Goal: Transaction & Acquisition: Purchase product/service

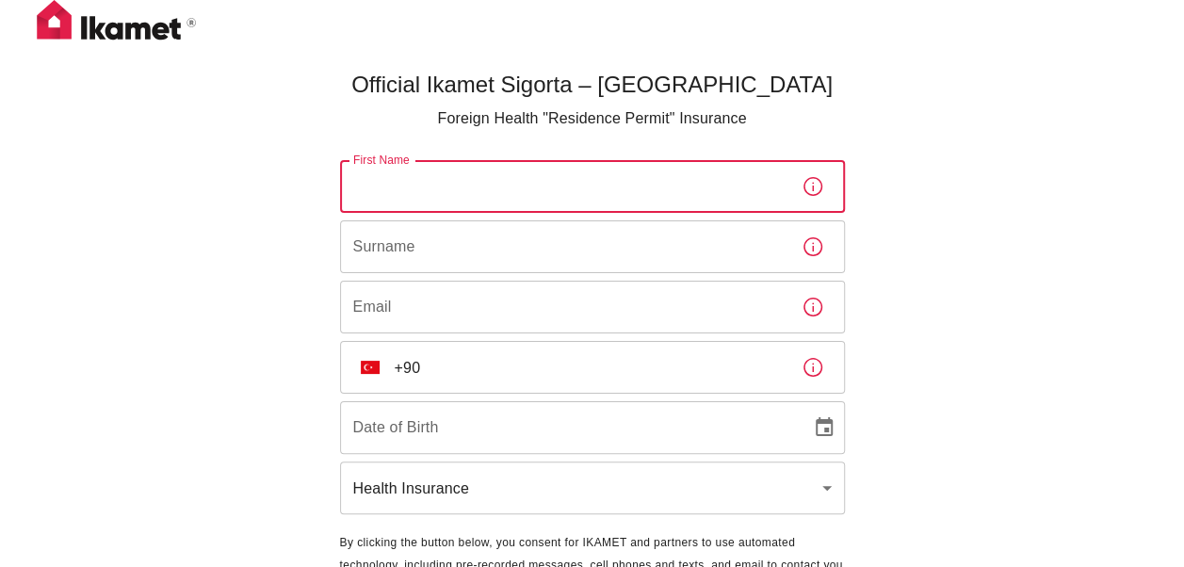
click at [432, 179] on input "First Name" at bounding box center [563, 186] width 446 height 53
type input "[PERSON_NAME]"
type input "[EMAIL_ADDRESS][DOMAIN_NAME]"
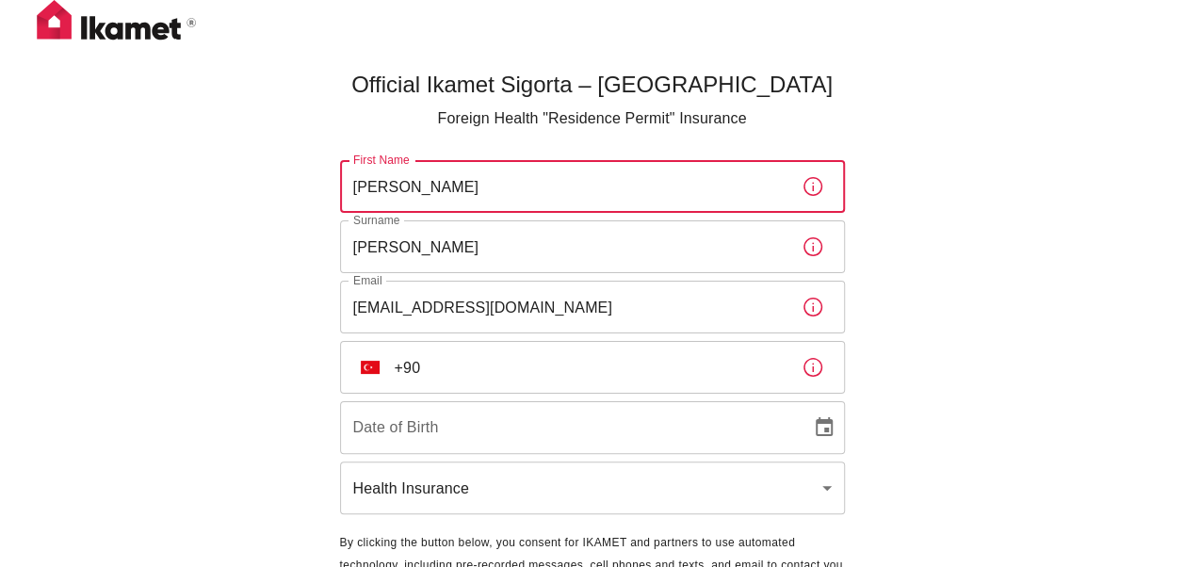
type input "[DATE]"
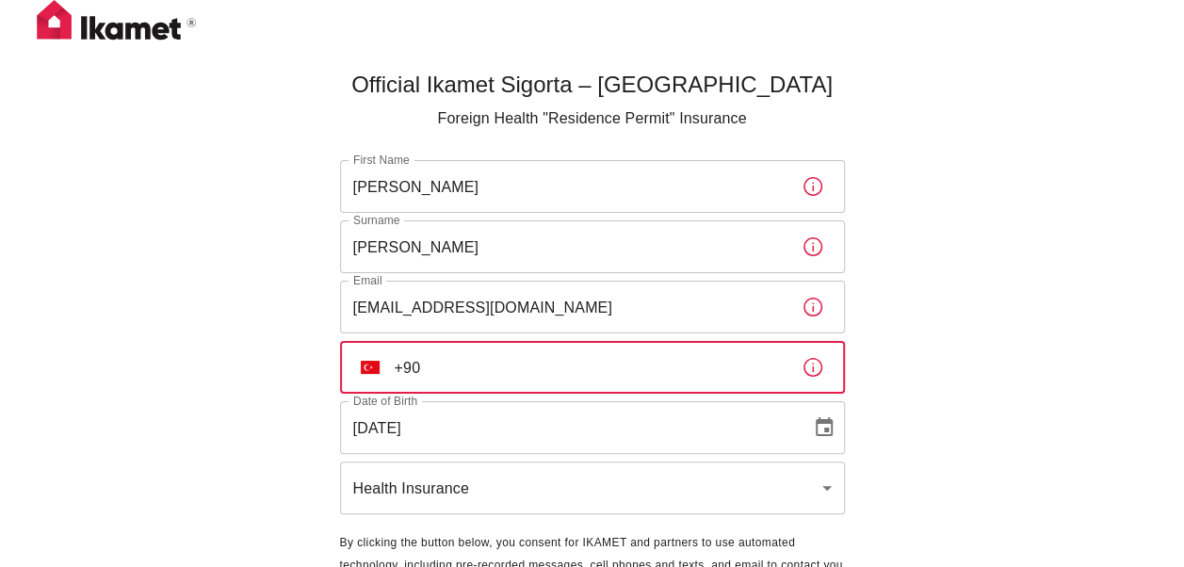
click at [480, 366] on input "+90" at bounding box center [591, 367] width 392 height 53
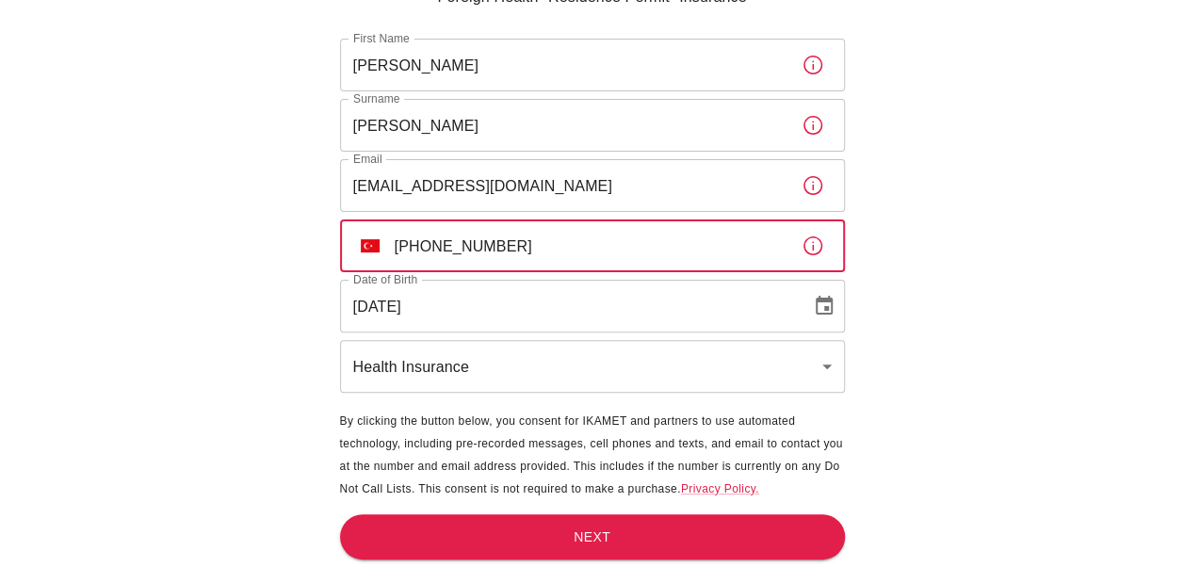
type input "[PHONE_NUMBER]"
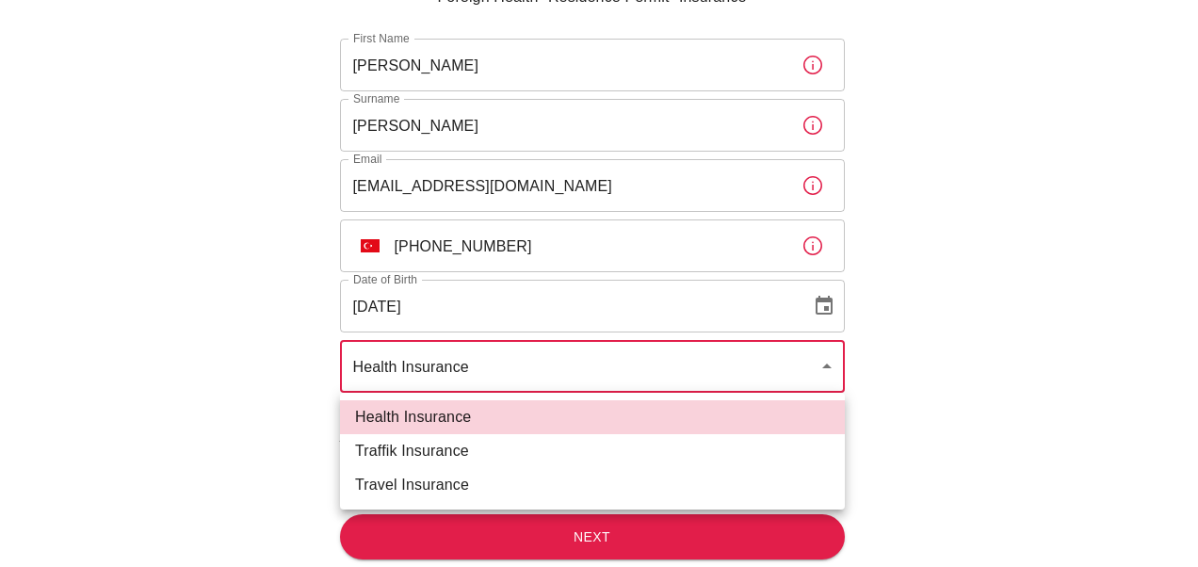
click at [487, 365] on body "Official Ikamet Sigorta – [DEMOGRAPHIC_DATA] Foreign Health "Residence Permit" …" at bounding box center [599, 222] width 1198 height 689
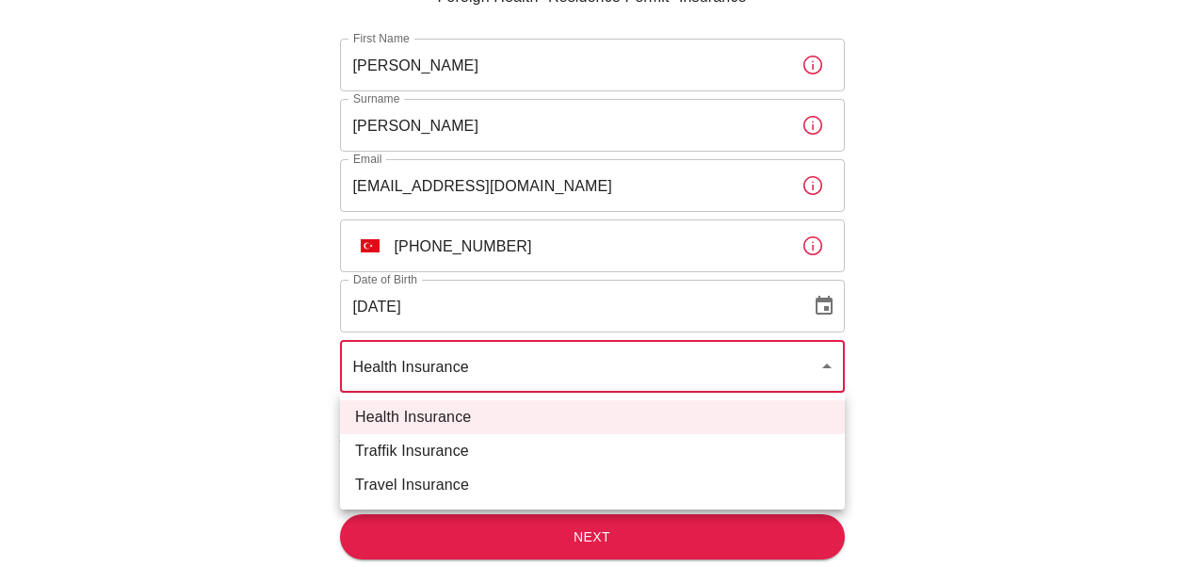
click at [967, 448] on div at bounding box center [599, 283] width 1198 height 567
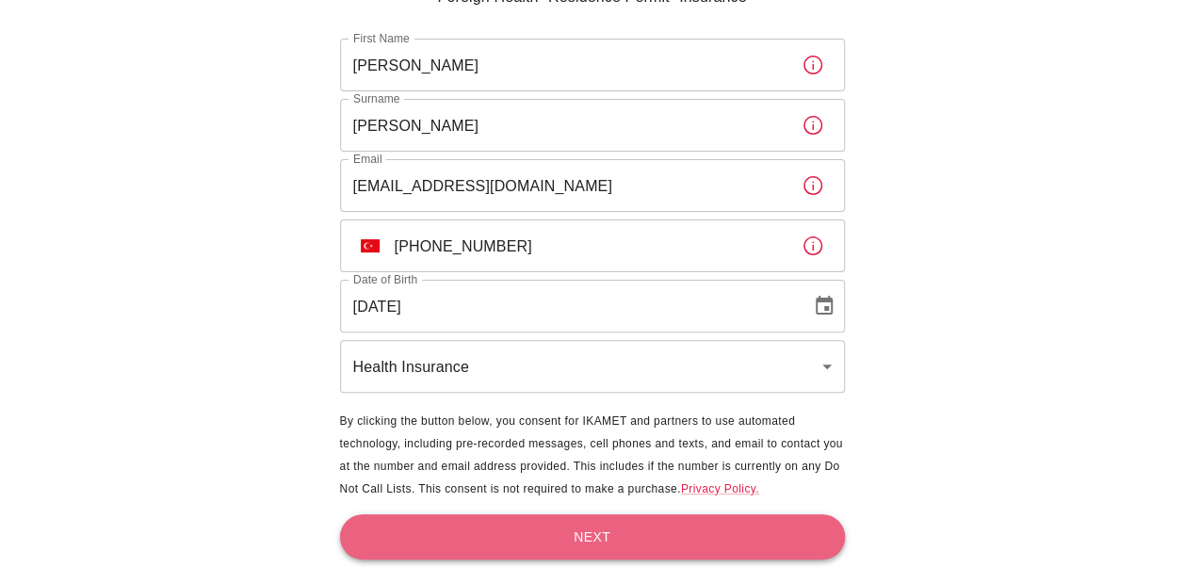
click at [561, 531] on button "Next" at bounding box center [592, 537] width 505 height 46
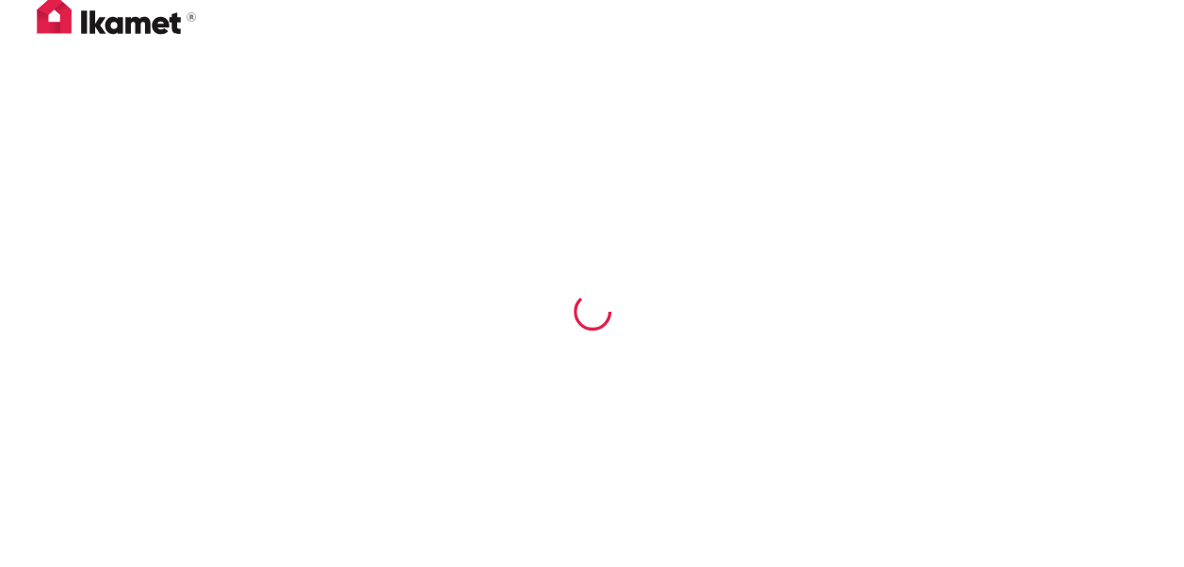
scroll to position [6, 0]
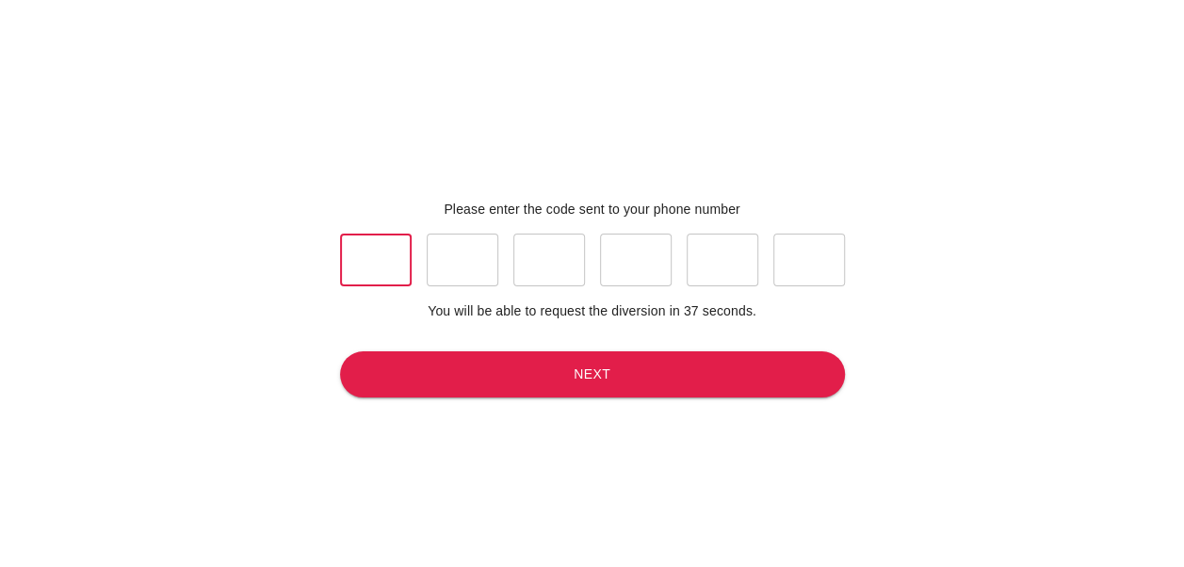
click at [401, 262] on input "text" at bounding box center [376, 260] width 72 height 53
type input "8"
type input "9"
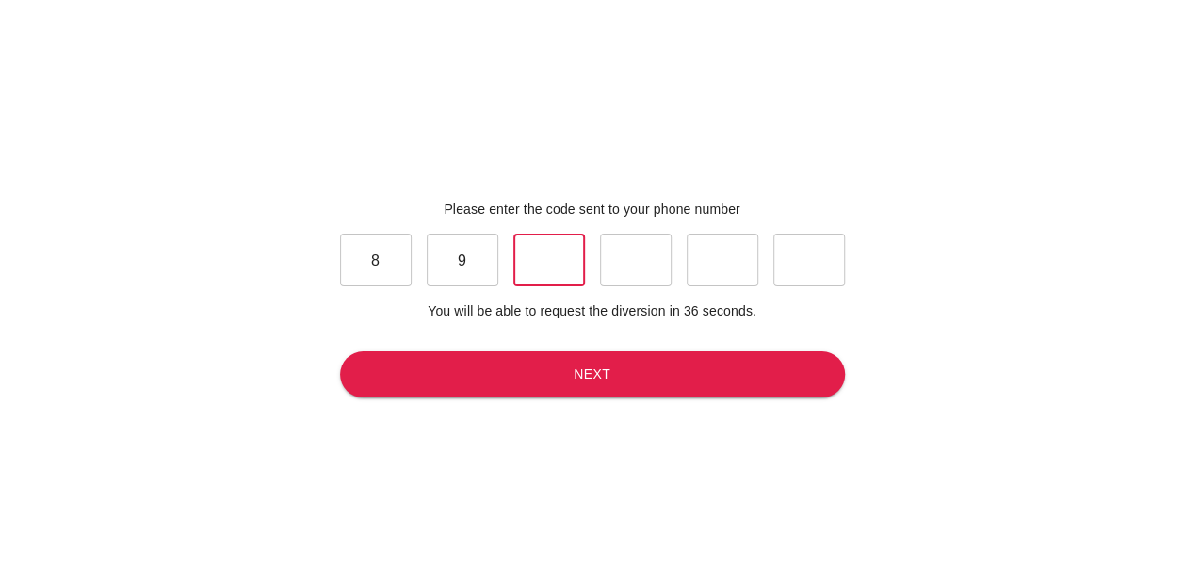
type input "7"
type input "8"
type input "0"
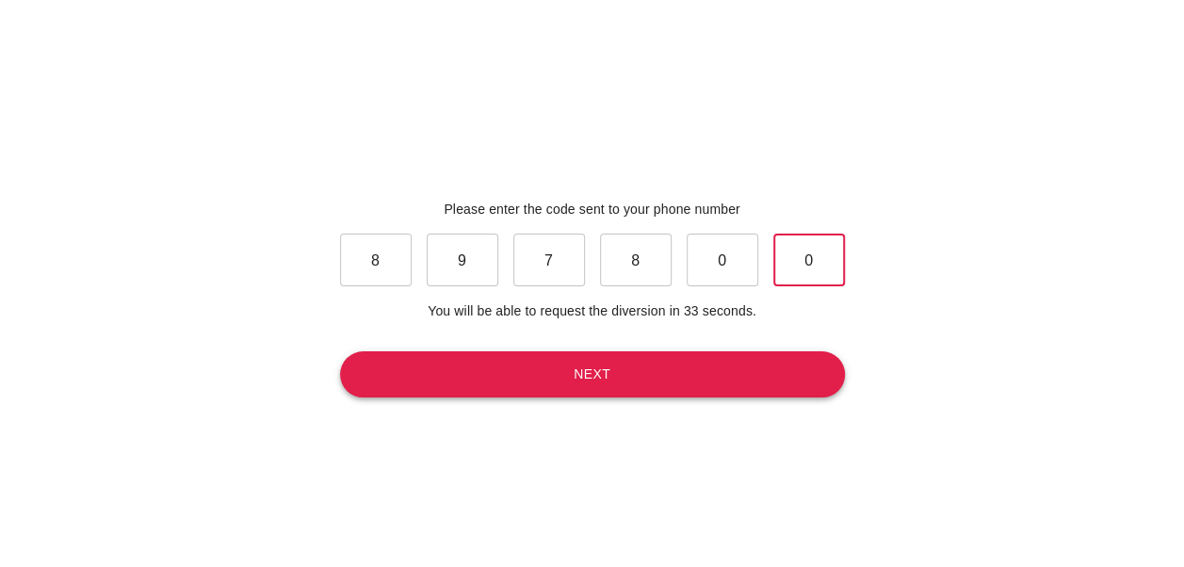
type input "0"
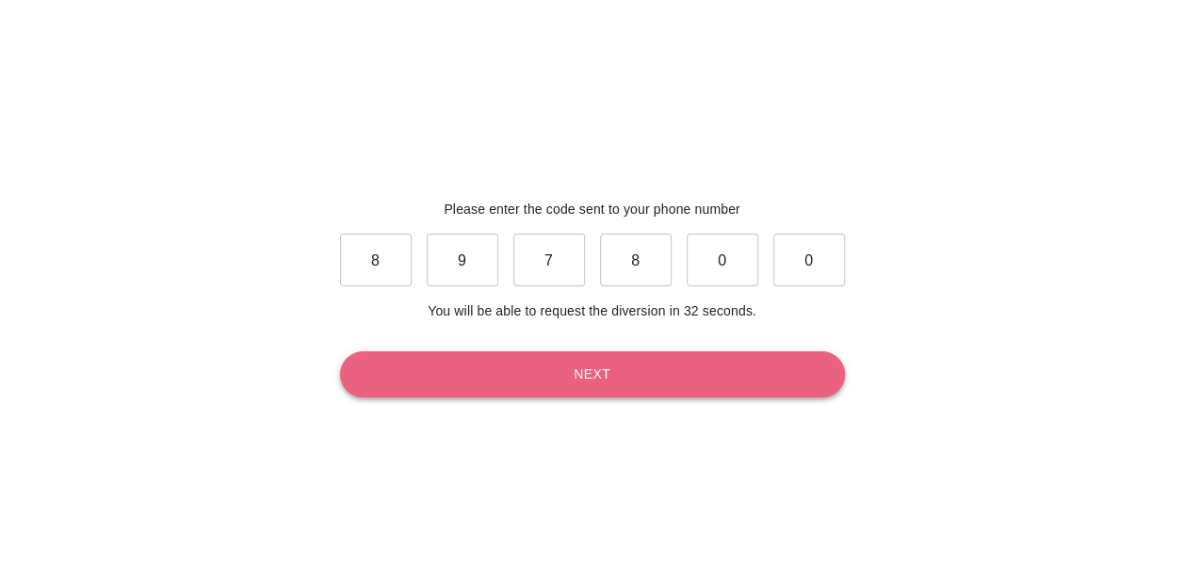
click at [520, 392] on button "Next" at bounding box center [592, 374] width 505 height 46
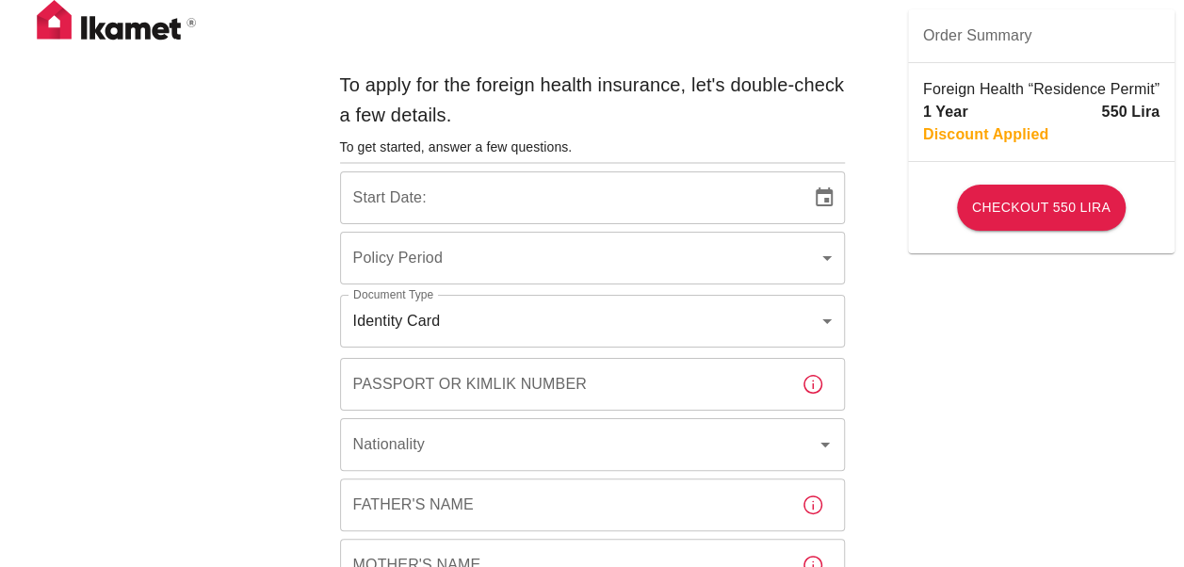
type input "b7343ef8-d55e-4554-96a8-76e30347e985"
type input "[DATE]"
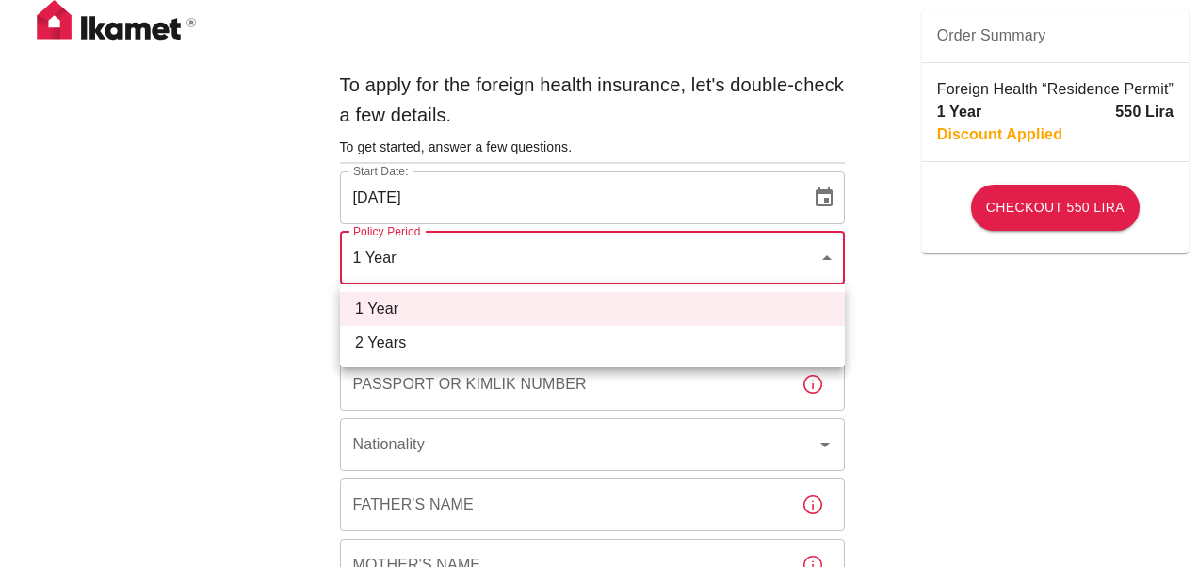
click at [718, 249] on div at bounding box center [599, 283] width 1198 height 567
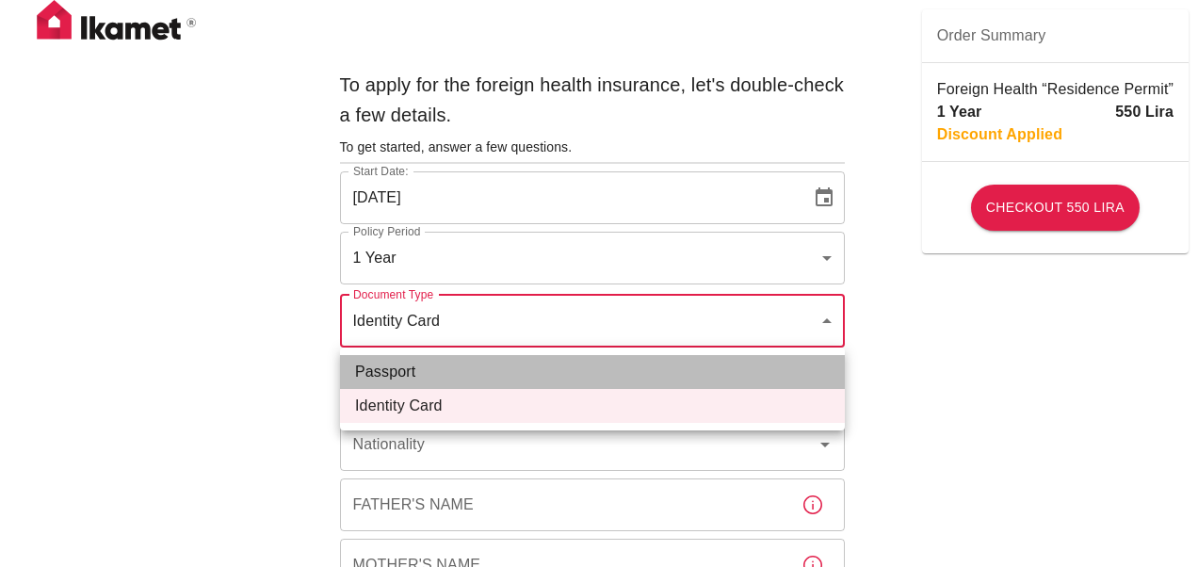
click at [498, 387] on li "Passport" at bounding box center [592, 372] width 505 height 34
type input "passport"
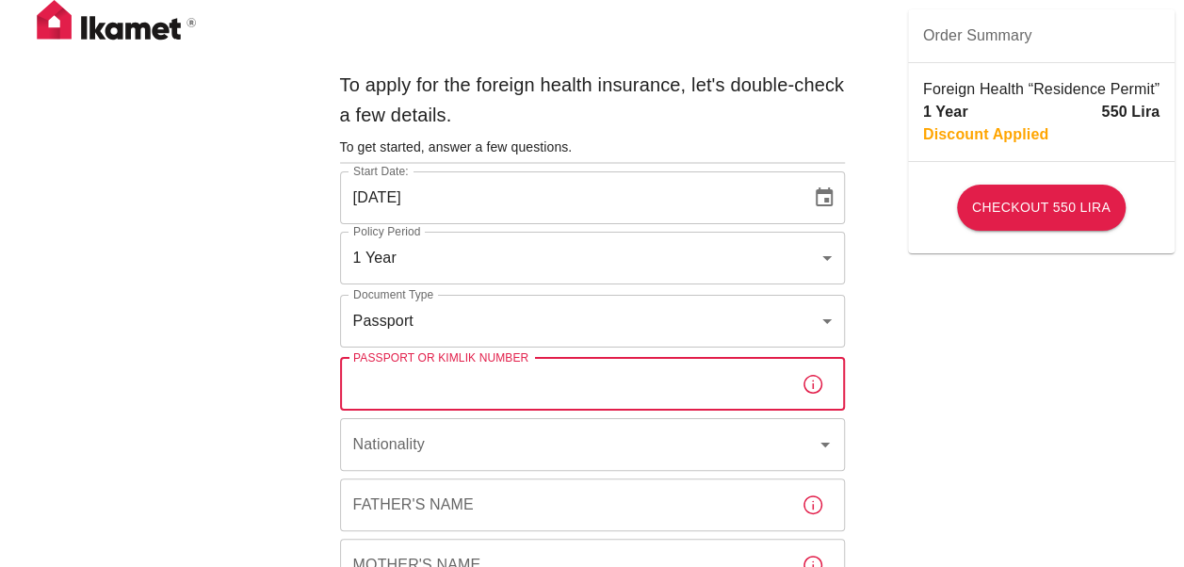
click at [477, 381] on input "Passport or Kimlik Number" at bounding box center [563, 384] width 446 height 53
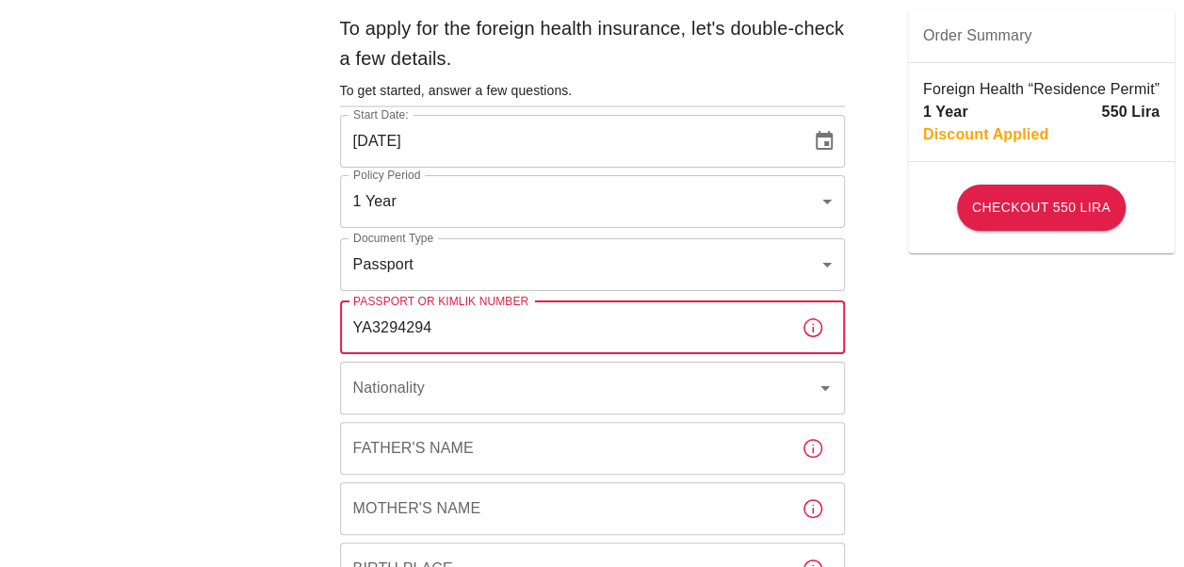
type input "YA3294294"
click at [477, 381] on input "Nationality" at bounding box center [565, 388] width 435 height 36
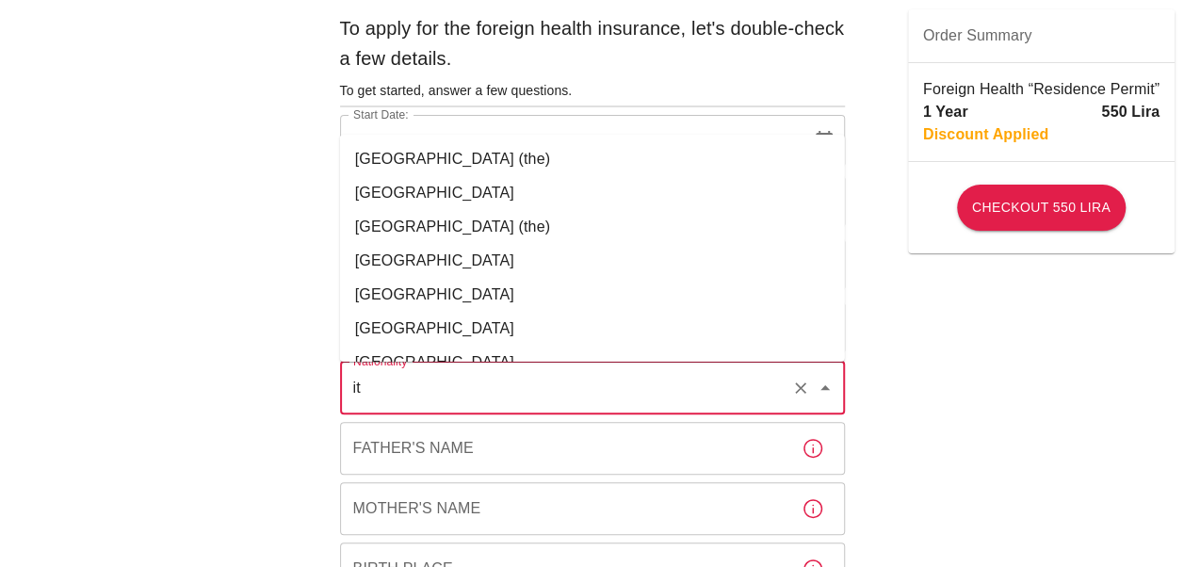
click at [425, 294] on li "[GEOGRAPHIC_DATA]" at bounding box center [592, 295] width 505 height 34
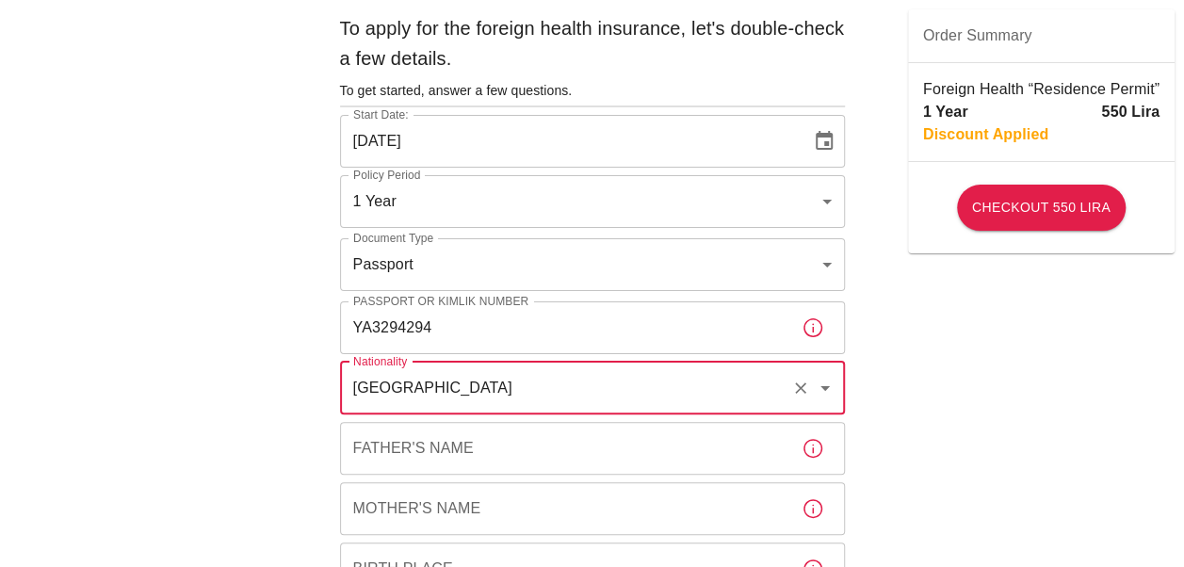
type input "[GEOGRAPHIC_DATA]"
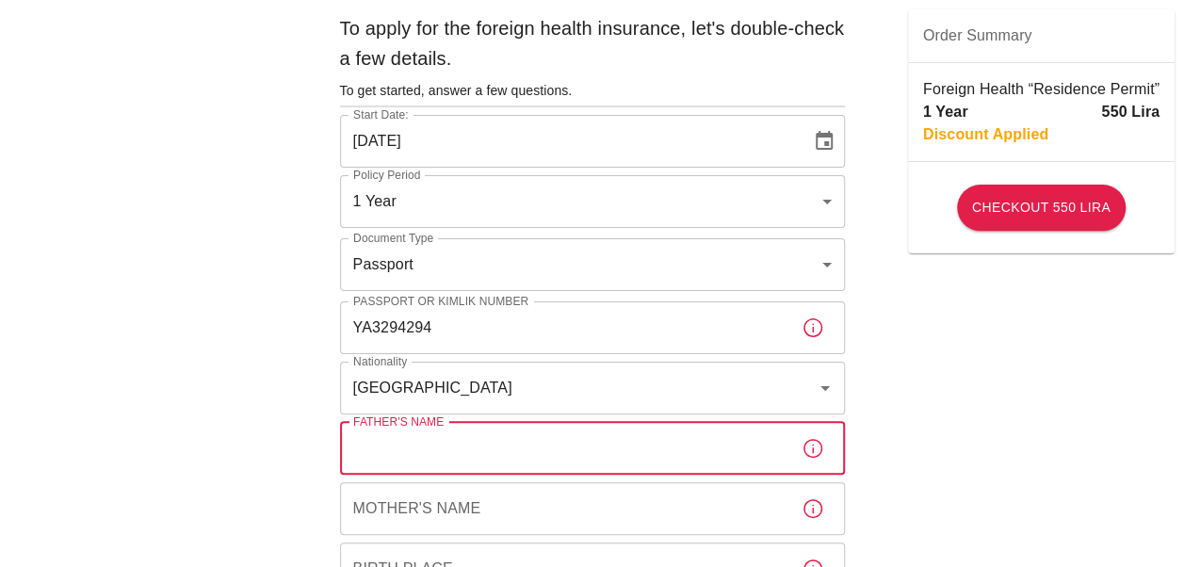
click at [478, 445] on input "Father's Name" at bounding box center [563, 448] width 446 height 53
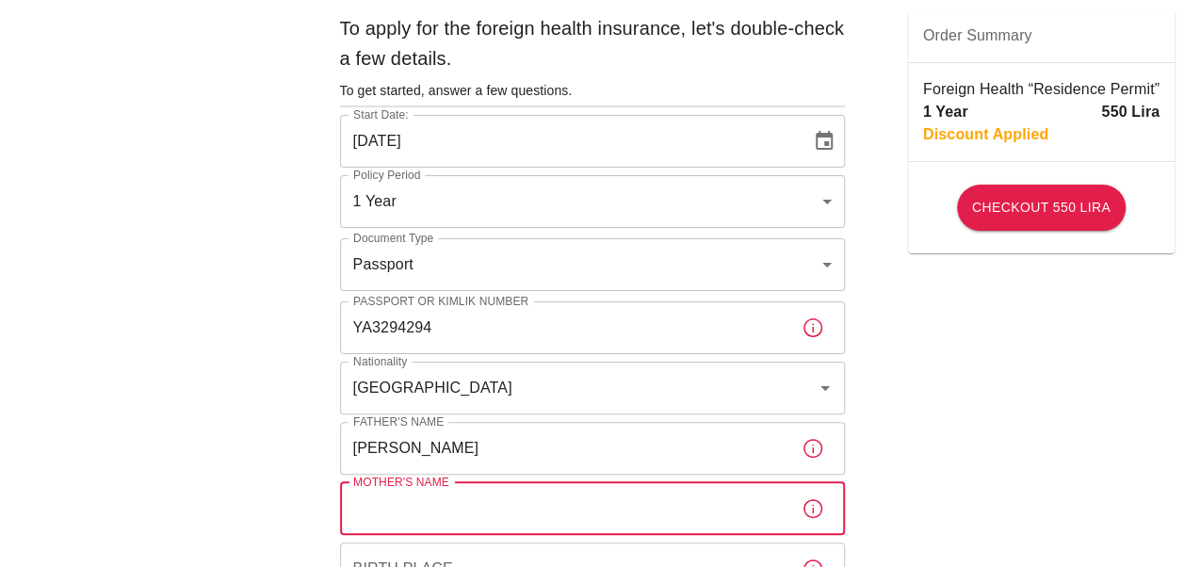
click at [478, 512] on input "Mother's Name" at bounding box center [563, 508] width 446 height 53
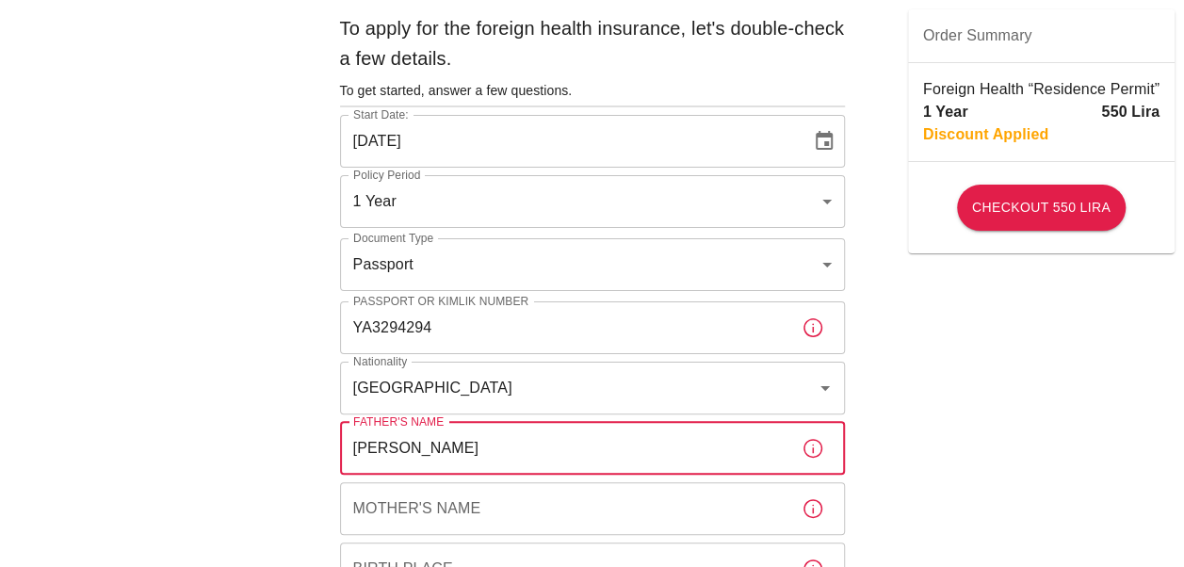
click at [489, 452] on input "[PERSON_NAME]" at bounding box center [563, 448] width 446 height 53
click at [352, 445] on input "[PERSON_NAME]" at bounding box center [563, 448] width 446 height 53
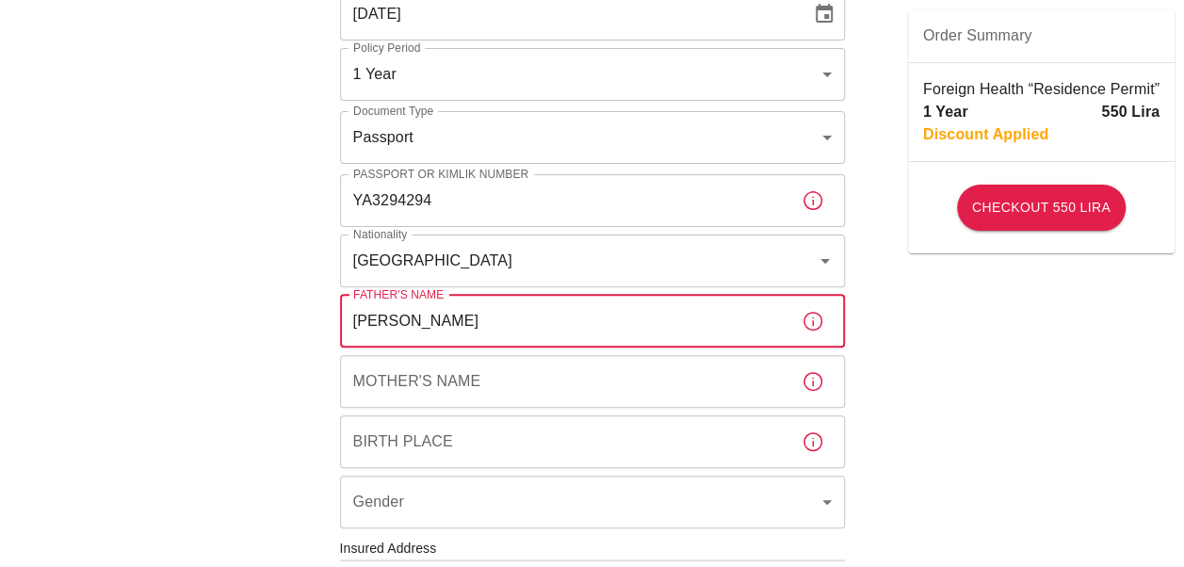
scroll to position [185, 0]
type input "[PERSON_NAME]"
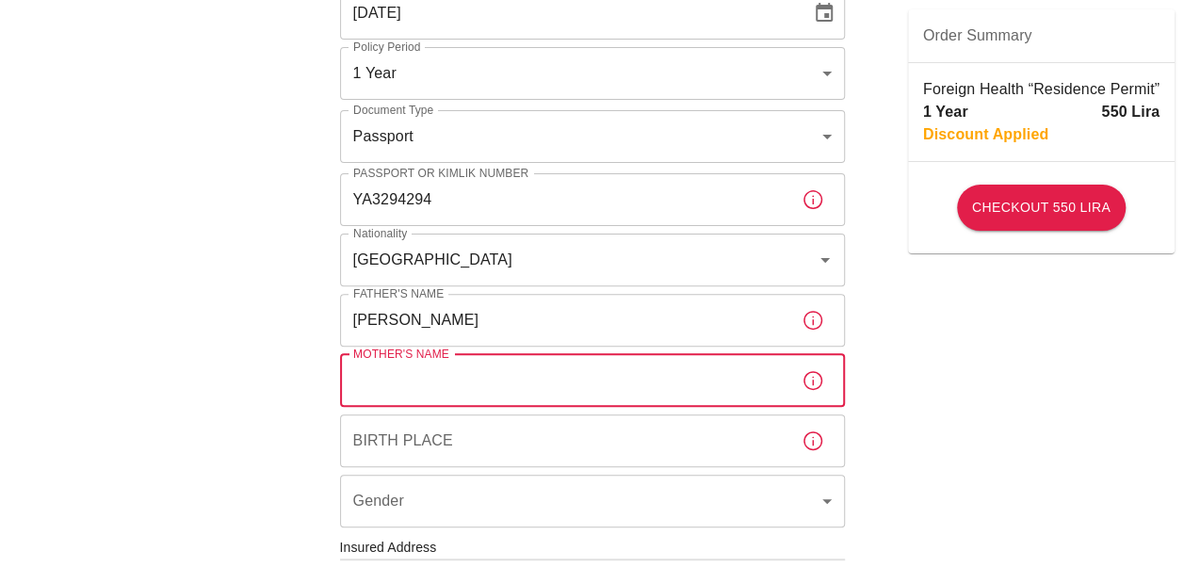
click at [408, 388] on input "Mother's Name" at bounding box center [563, 380] width 446 height 53
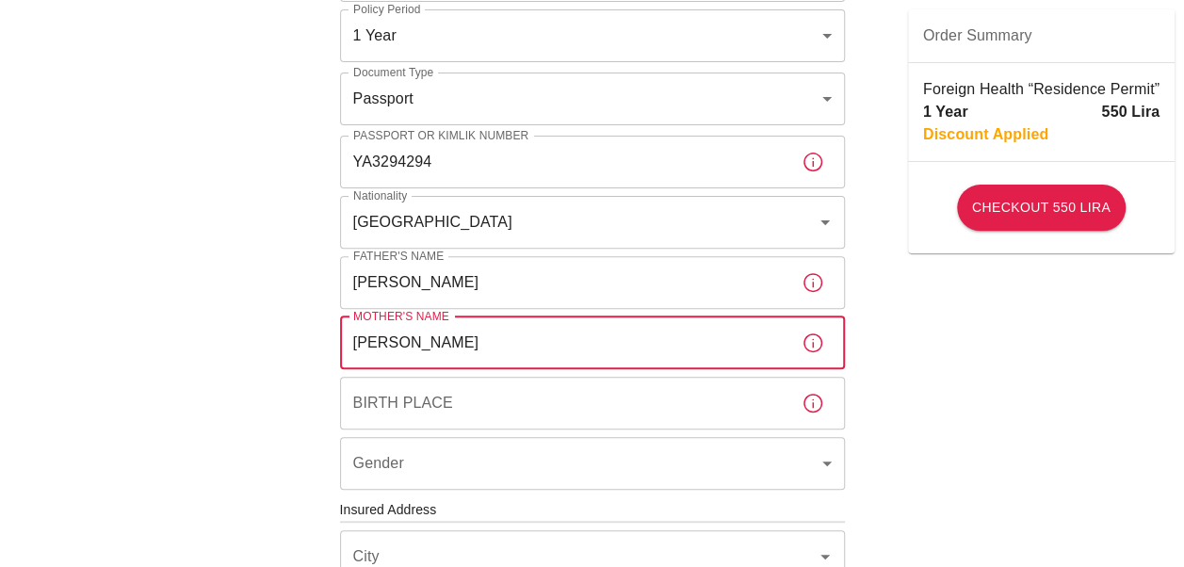
scroll to position [227, 0]
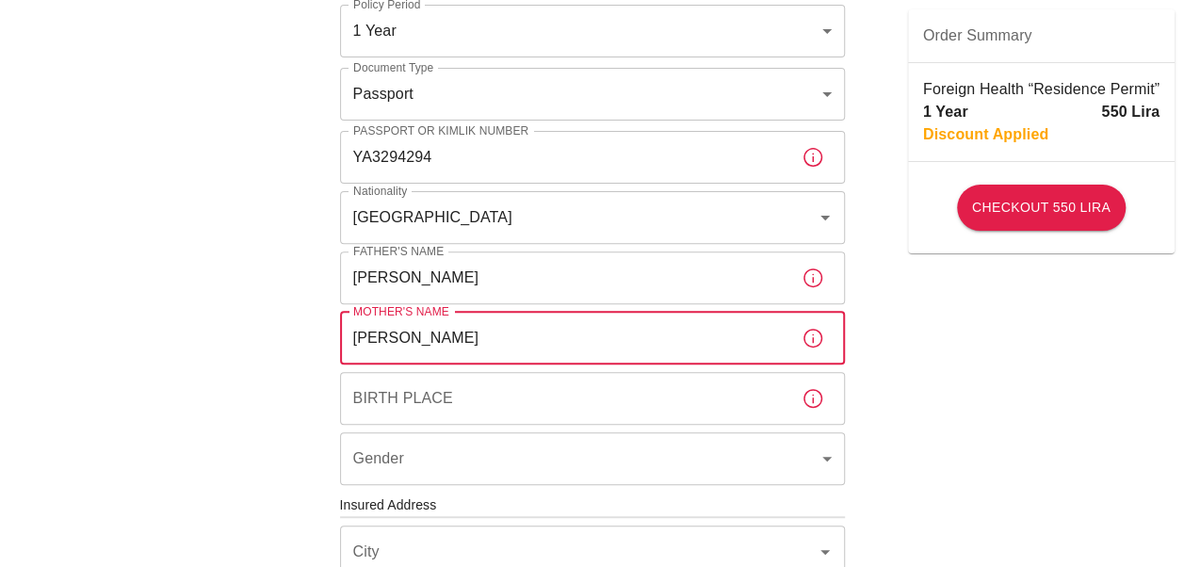
type input "[PERSON_NAME]"
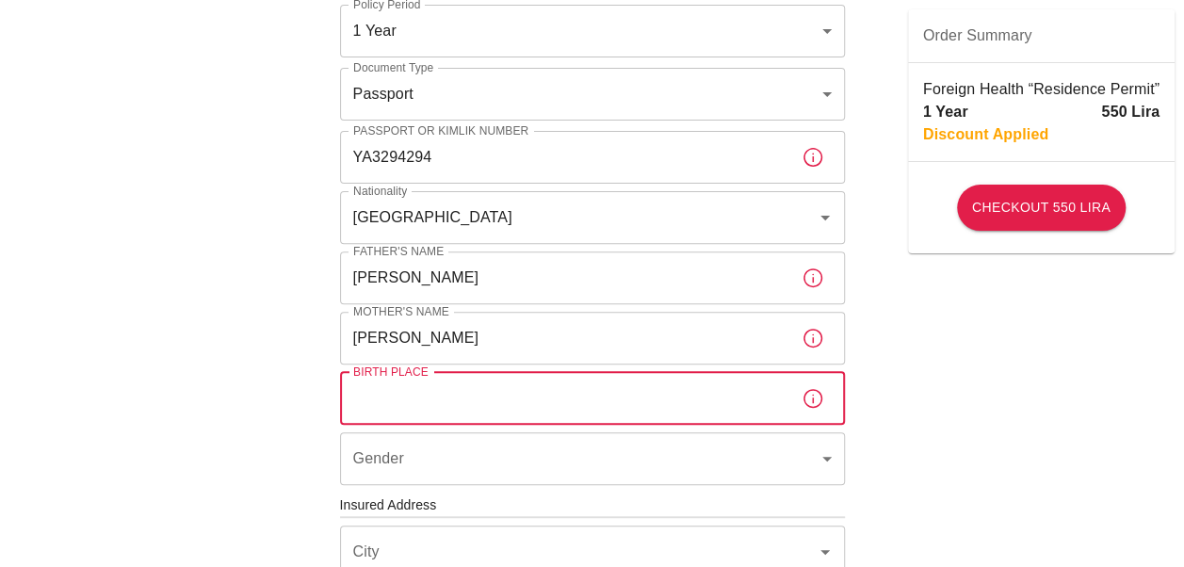
click at [408, 388] on input "Birth Place" at bounding box center [563, 398] width 446 height 53
type input "[GEOGRAPHIC_DATA]"
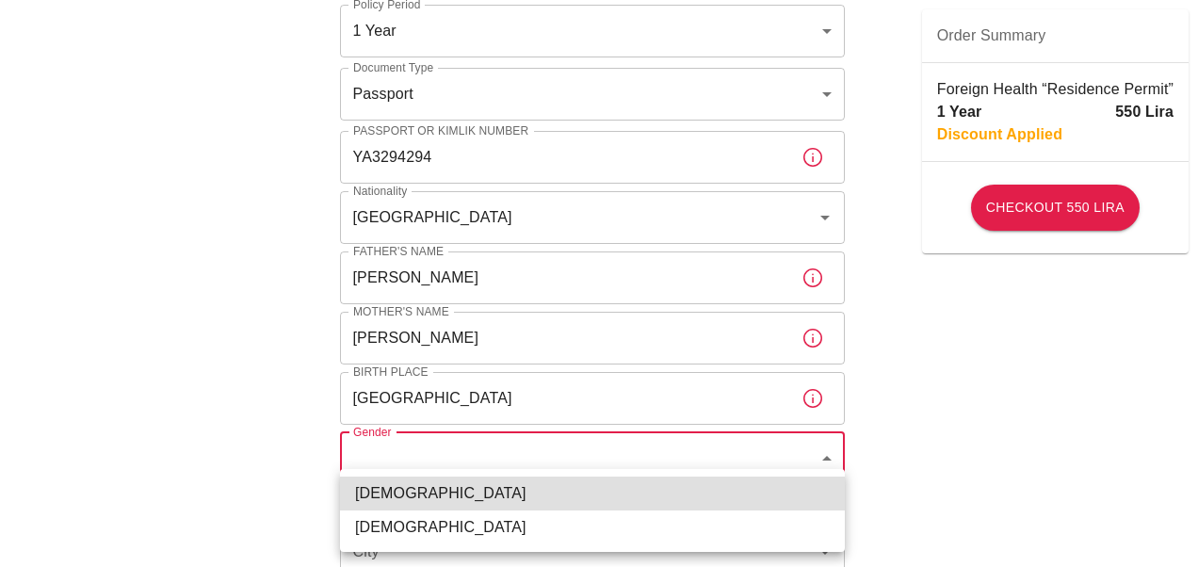
click at [422, 457] on body "To apply for the foreign health insurance, let's double-check a few details. To…" at bounding box center [599, 503] width 1198 height 1460
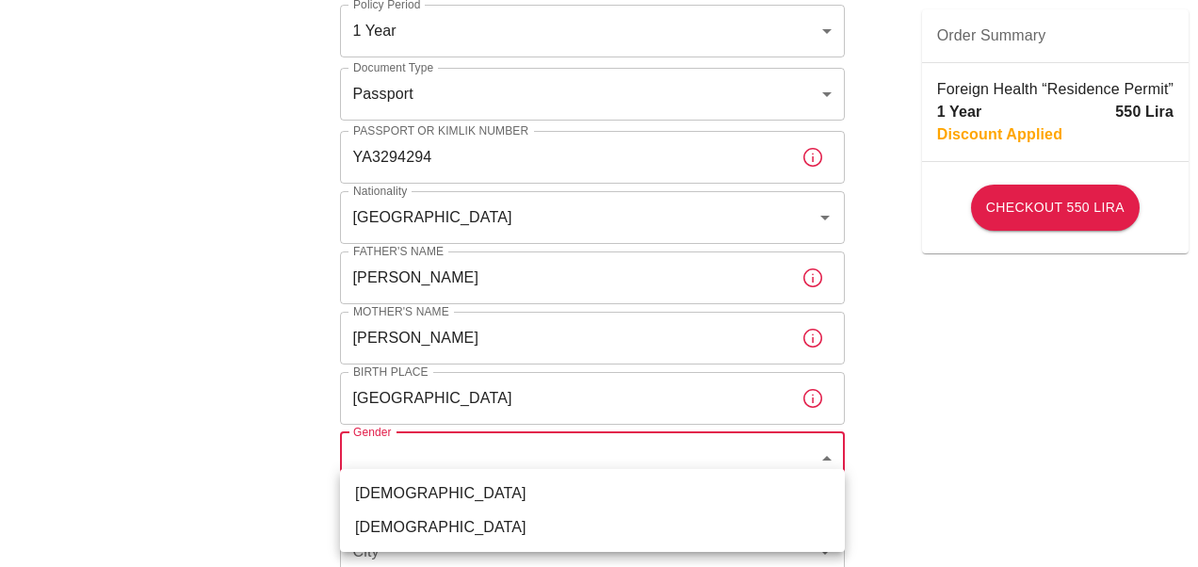
click at [812, 277] on div at bounding box center [599, 283] width 1198 height 567
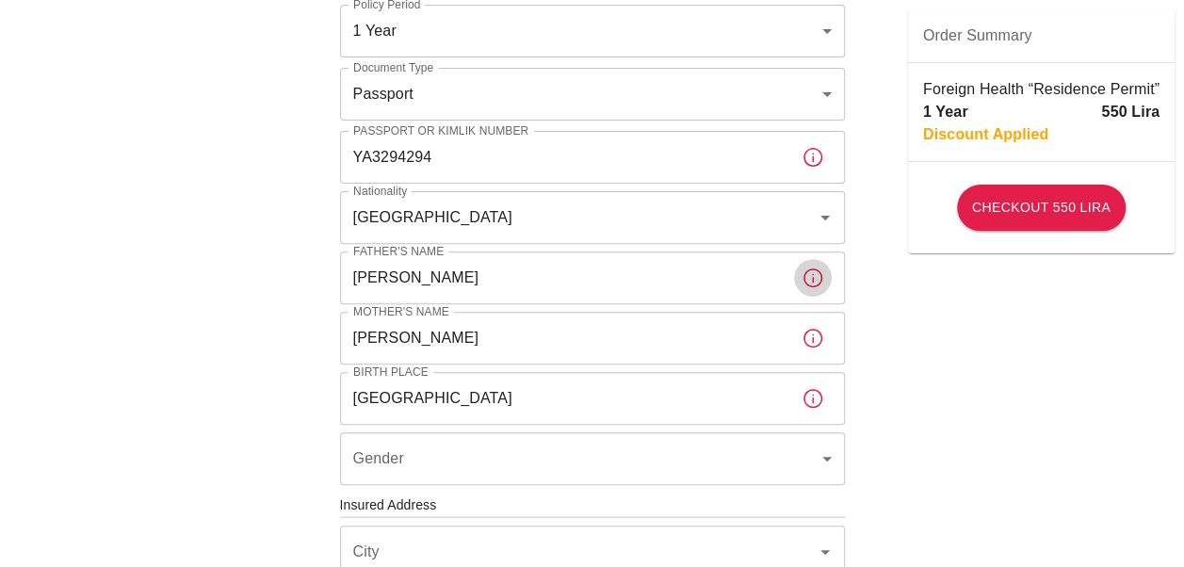
click at [812, 277] on icon "button" at bounding box center [812, 277] width 19 height 19
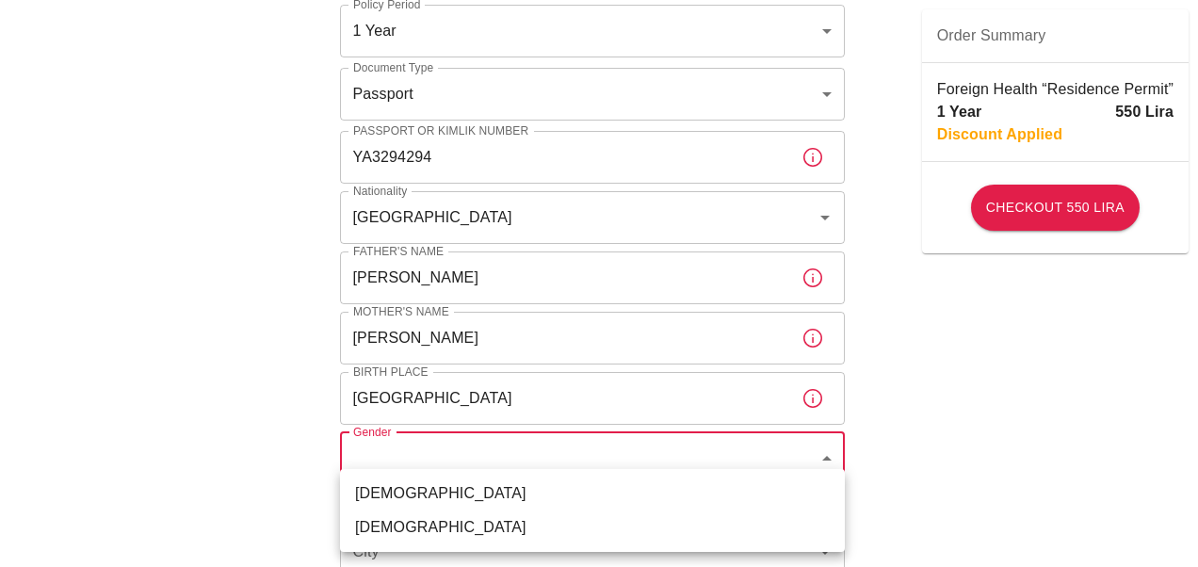
click at [642, 463] on body "To apply for the foreign health insurance, let's double-check a few details. To…" at bounding box center [599, 503] width 1198 height 1460
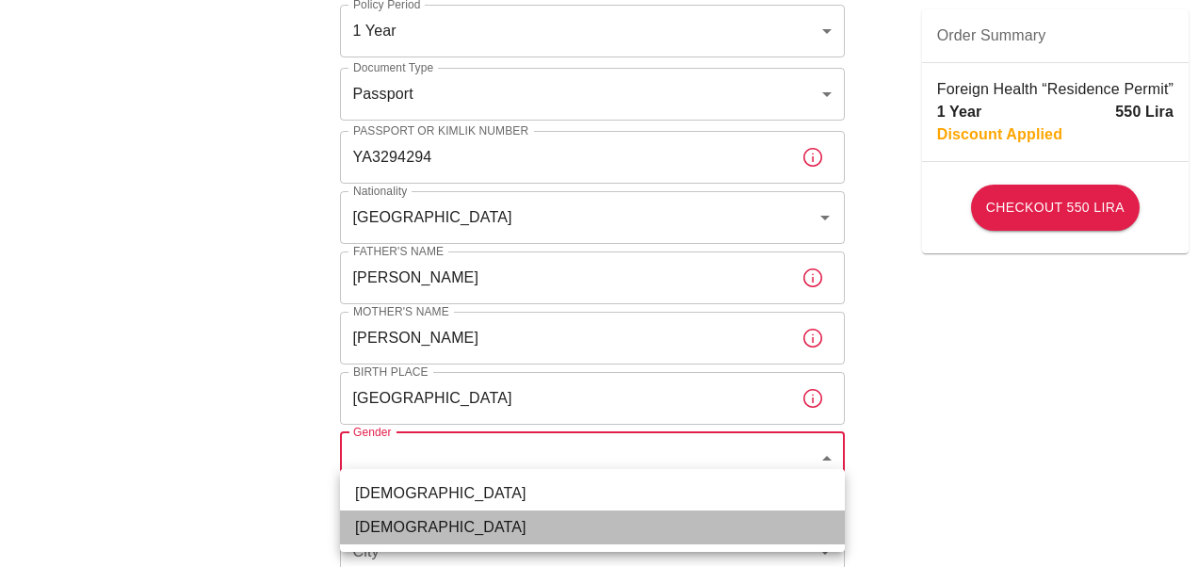
click at [565, 510] on li "[DEMOGRAPHIC_DATA]" at bounding box center [592, 527] width 505 height 34
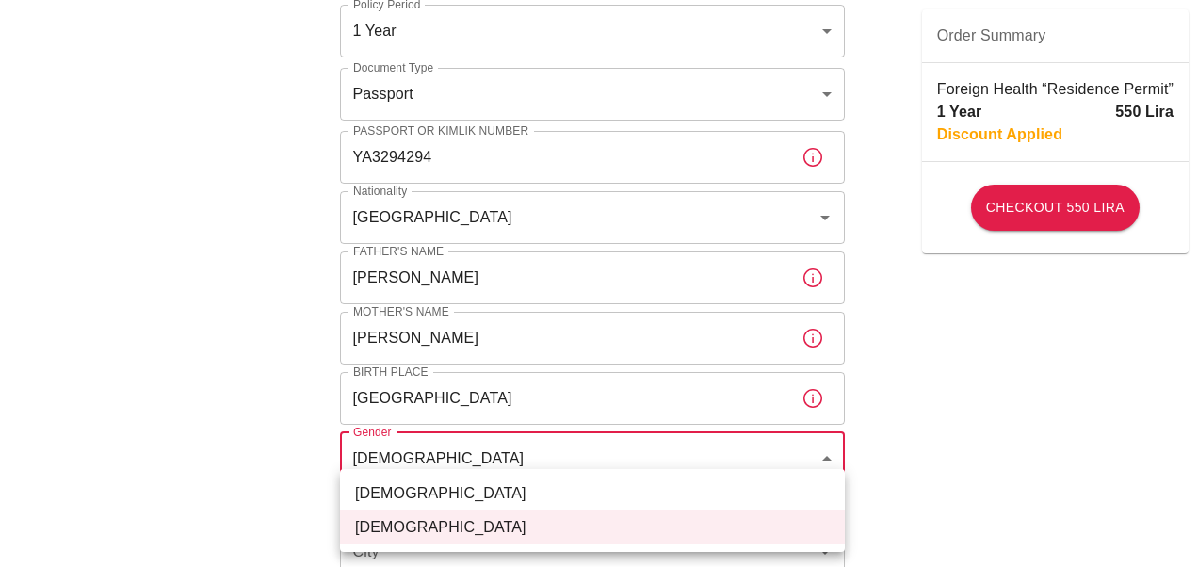
click at [536, 462] on body "To apply for the foreign health insurance, let's double-check a few details. To…" at bounding box center [599, 503] width 1198 height 1460
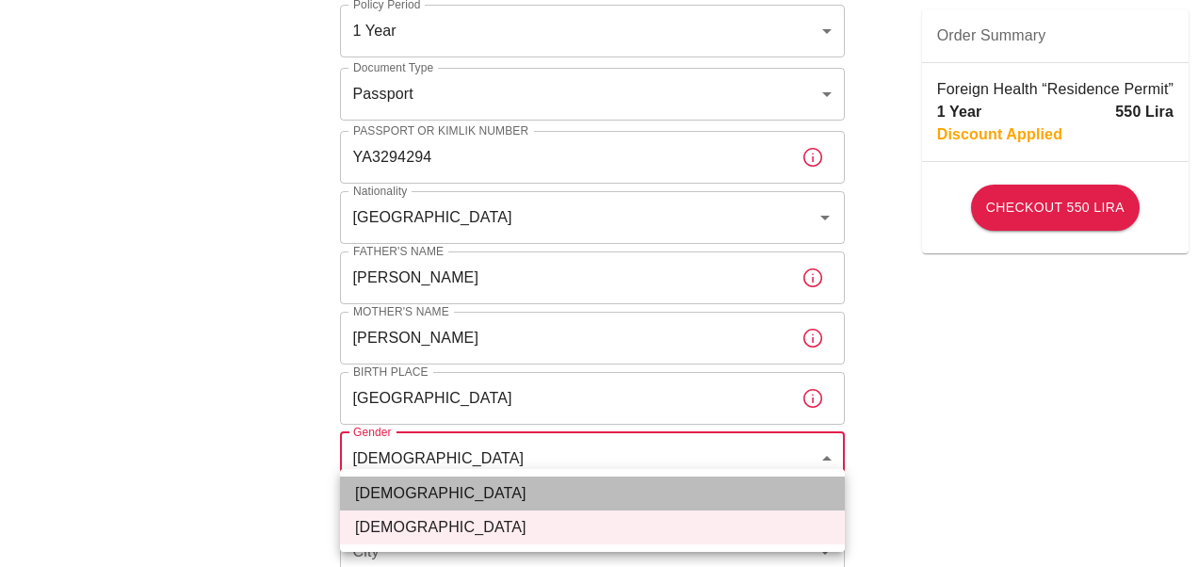
click at [475, 508] on li "[DEMOGRAPHIC_DATA]" at bounding box center [592, 494] width 505 height 34
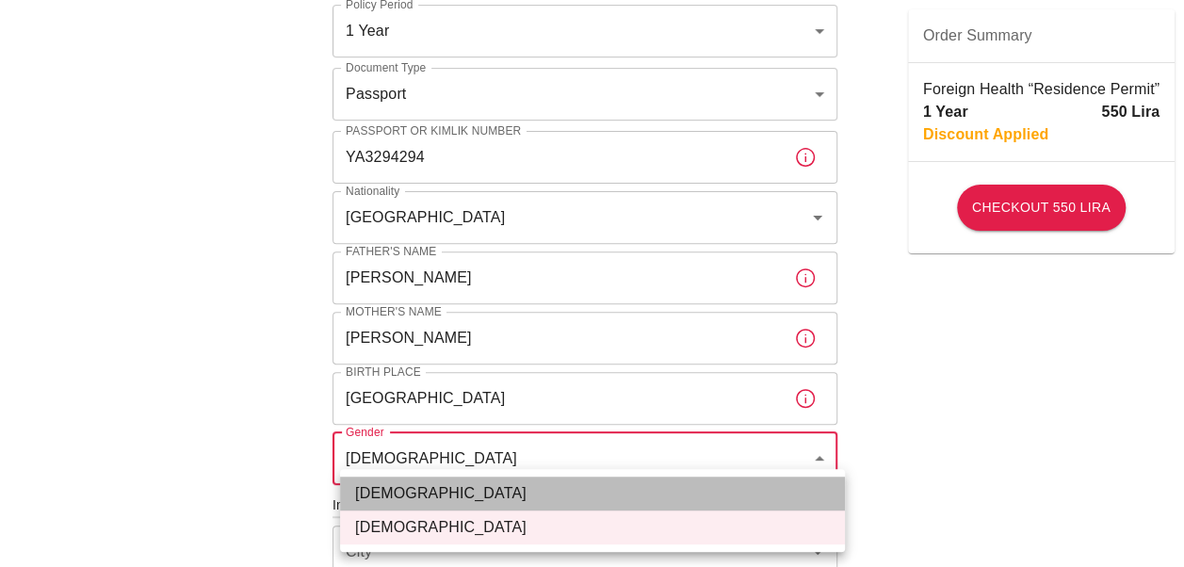
type input "[DEMOGRAPHIC_DATA]"
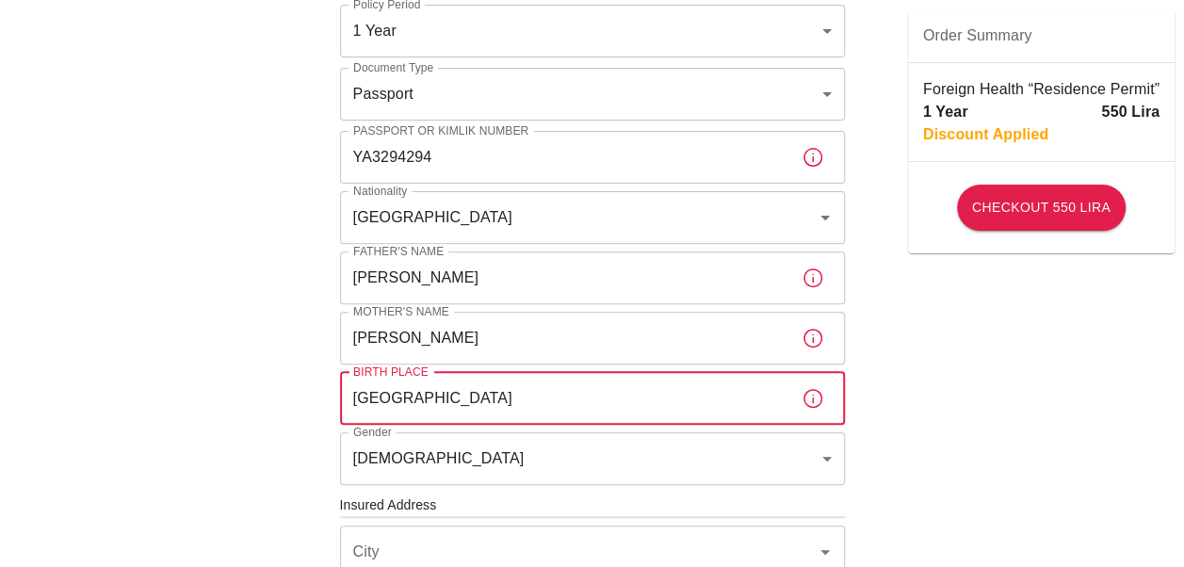
click at [670, 398] on input "[GEOGRAPHIC_DATA]" at bounding box center [563, 398] width 446 height 53
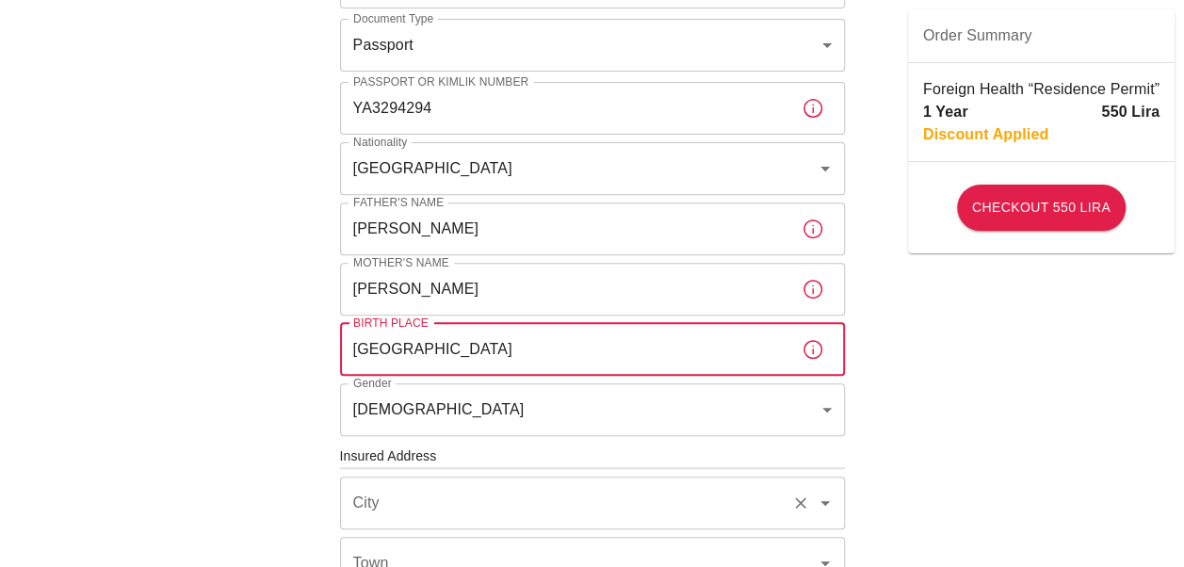
scroll to position [0, 0]
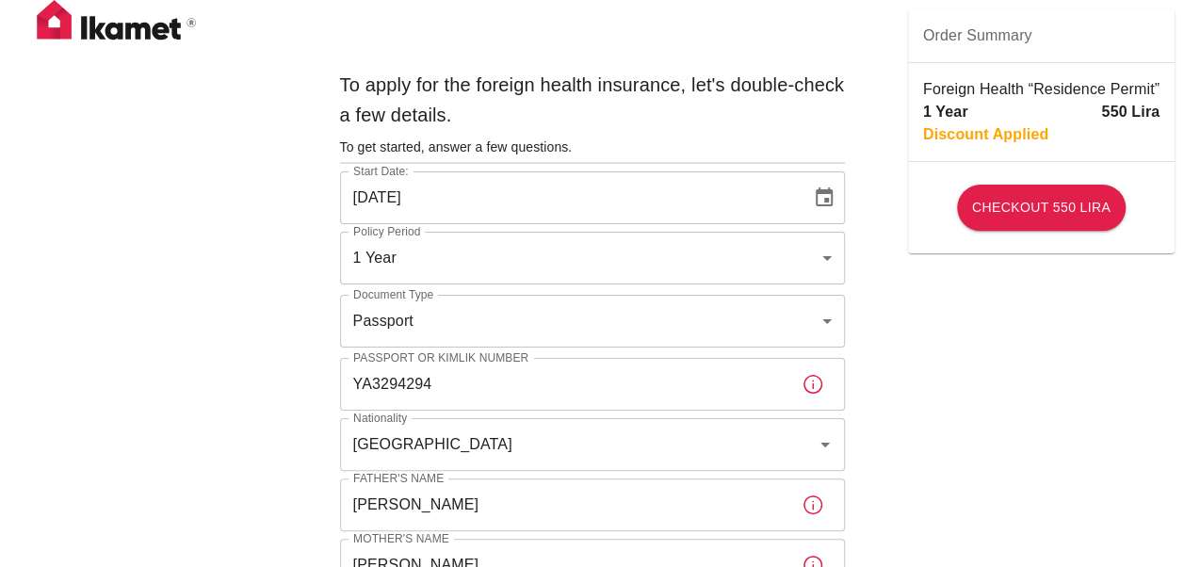
click at [366, 382] on input "YA3294294" at bounding box center [563, 384] width 446 height 53
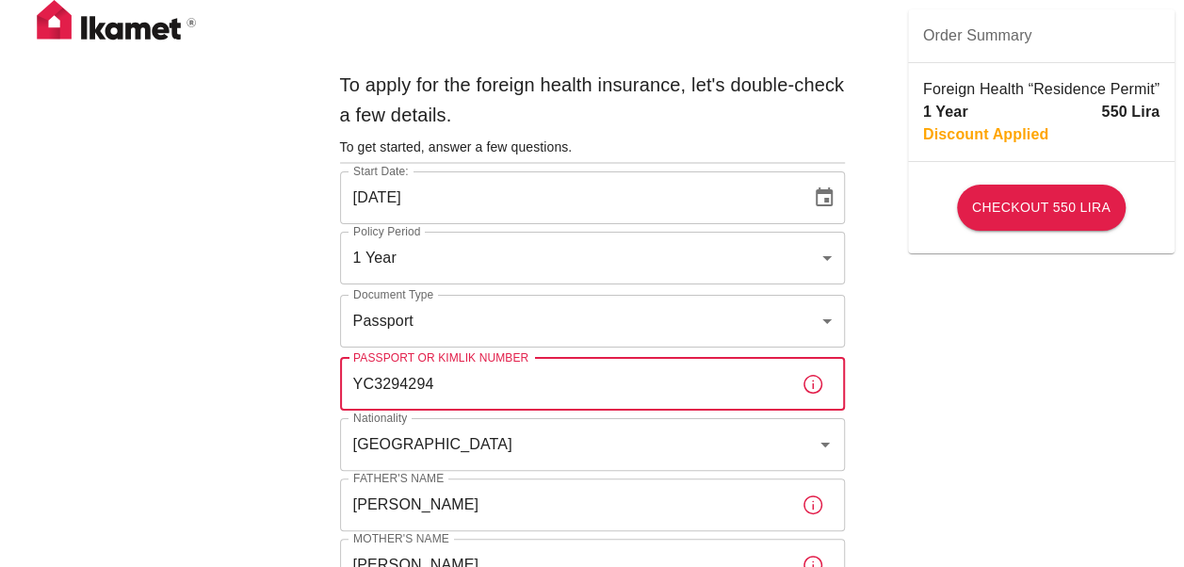
type input "YC3294294"
